Goal: Task Accomplishment & Management: Manage account settings

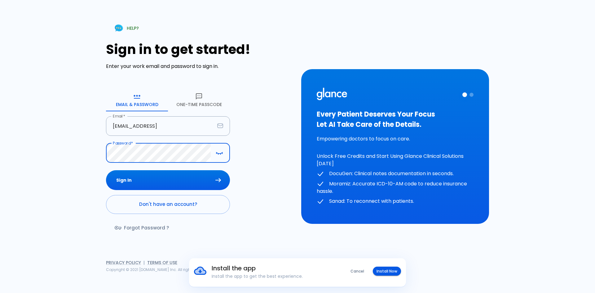
click at [106, 170] on button "Sign In" at bounding box center [168, 180] width 124 height 20
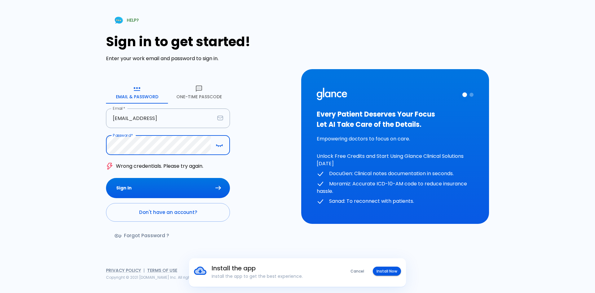
click at [106, 178] on button "Sign In" at bounding box center [168, 188] width 124 height 20
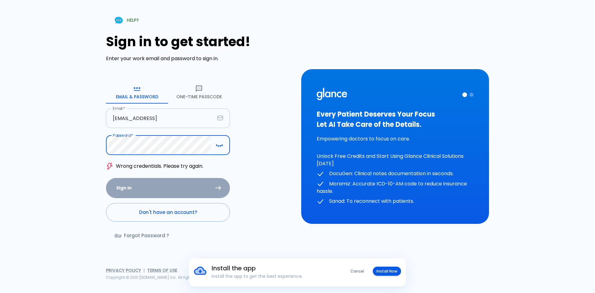
click at [177, 118] on input "[EMAIL_ADDRESS]" at bounding box center [160, 119] width 109 height 20
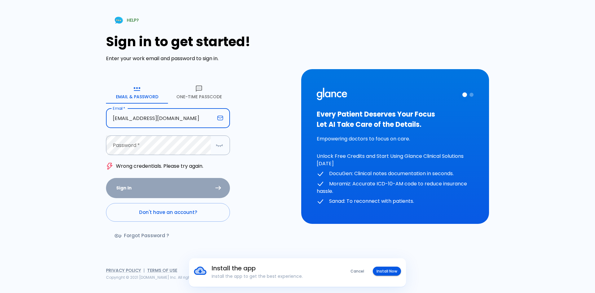
type input "[EMAIL_ADDRESS][DOMAIN_NAME]"
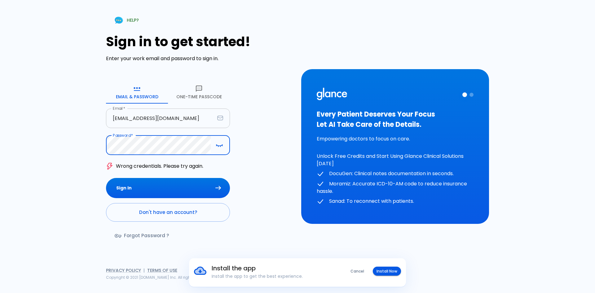
click at [106, 178] on button "Sign In" at bounding box center [168, 188] width 124 height 20
